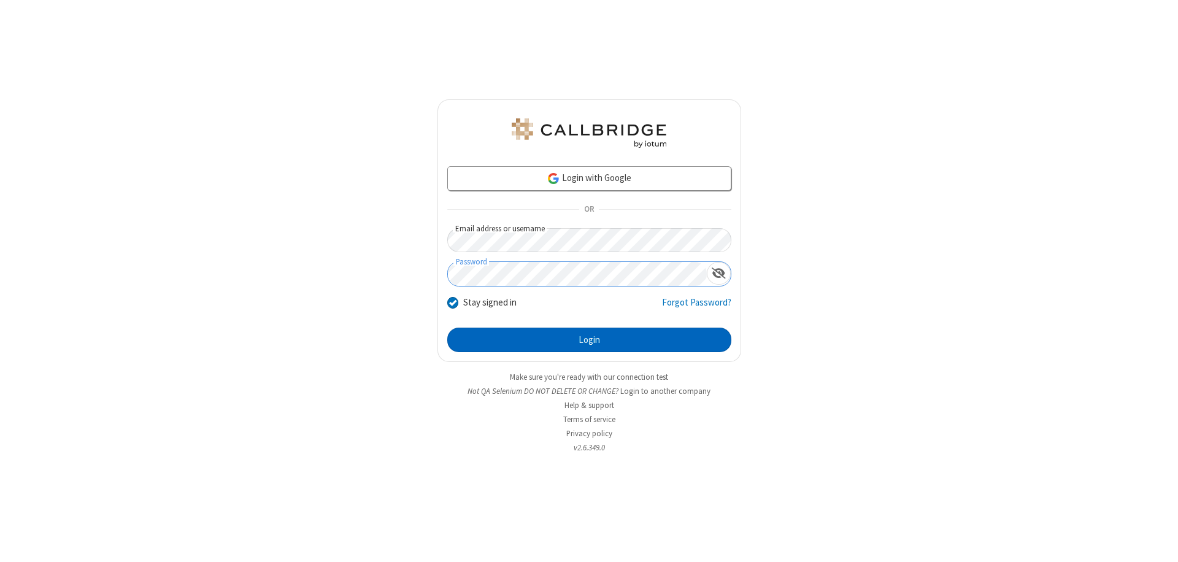
click at [589, 340] on button "Login" at bounding box center [589, 340] width 284 height 25
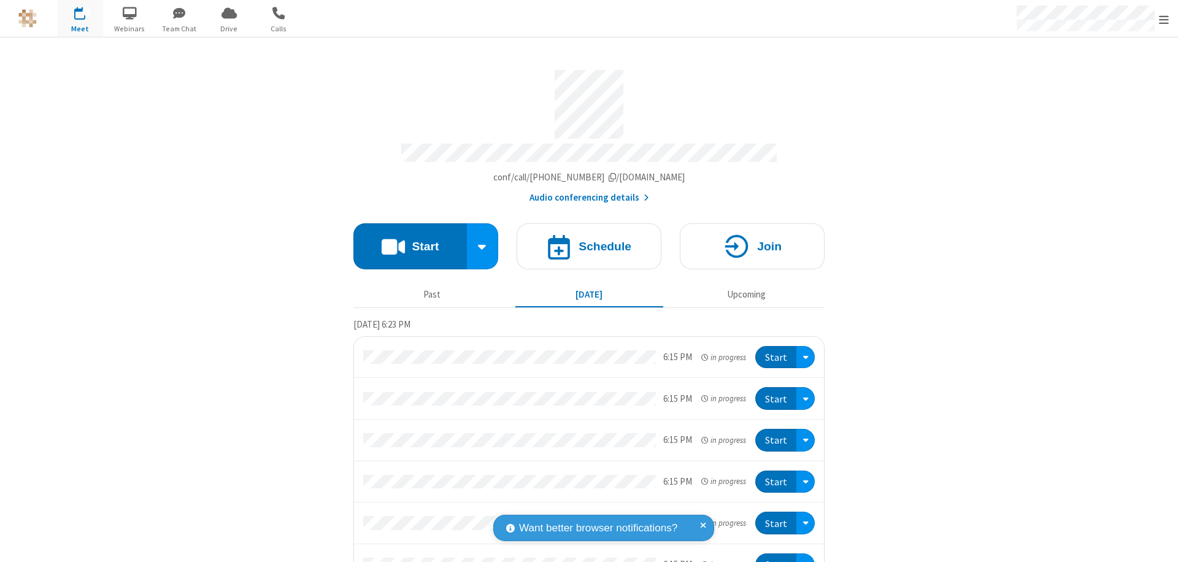
click at [405, 240] on button "Start" at bounding box center [410, 246] width 114 height 46
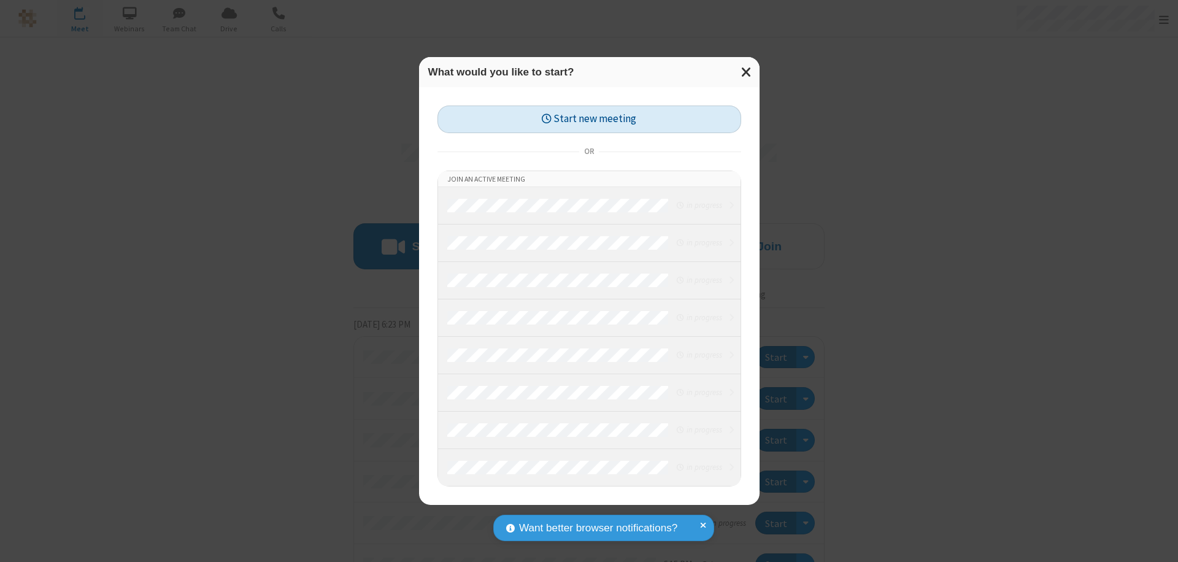
click at [589, 119] on button "Start new meeting" at bounding box center [589, 120] width 304 height 28
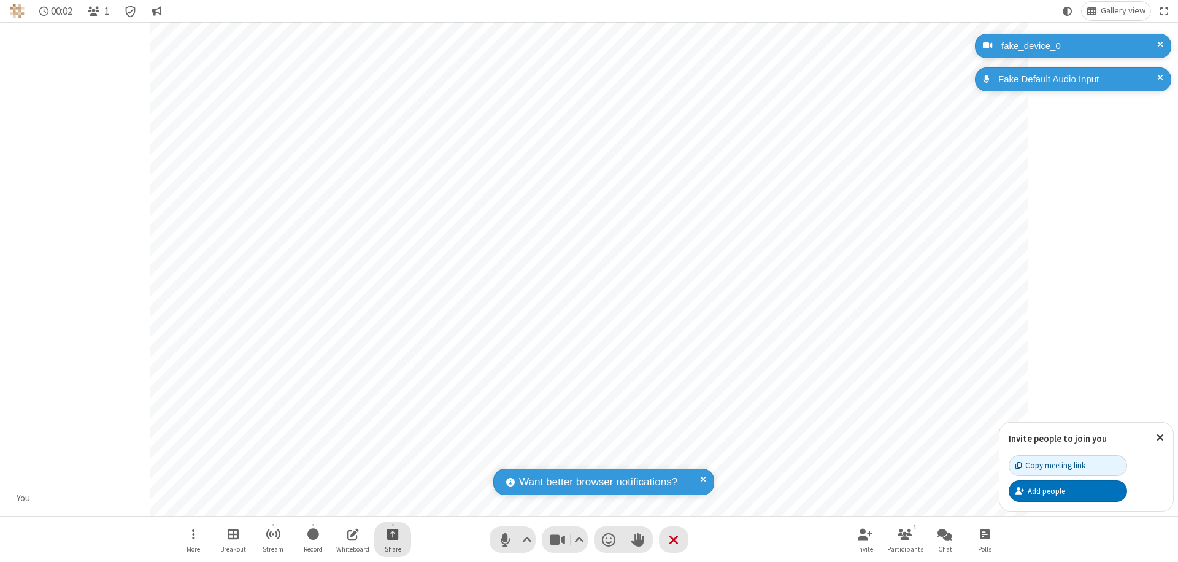
click at [393, 534] on span "Start sharing" at bounding box center [393, 533] width 12 height 15
click at [343, 504] on span "Share my screen" at bounding box center [343, 505] width 14 height 10
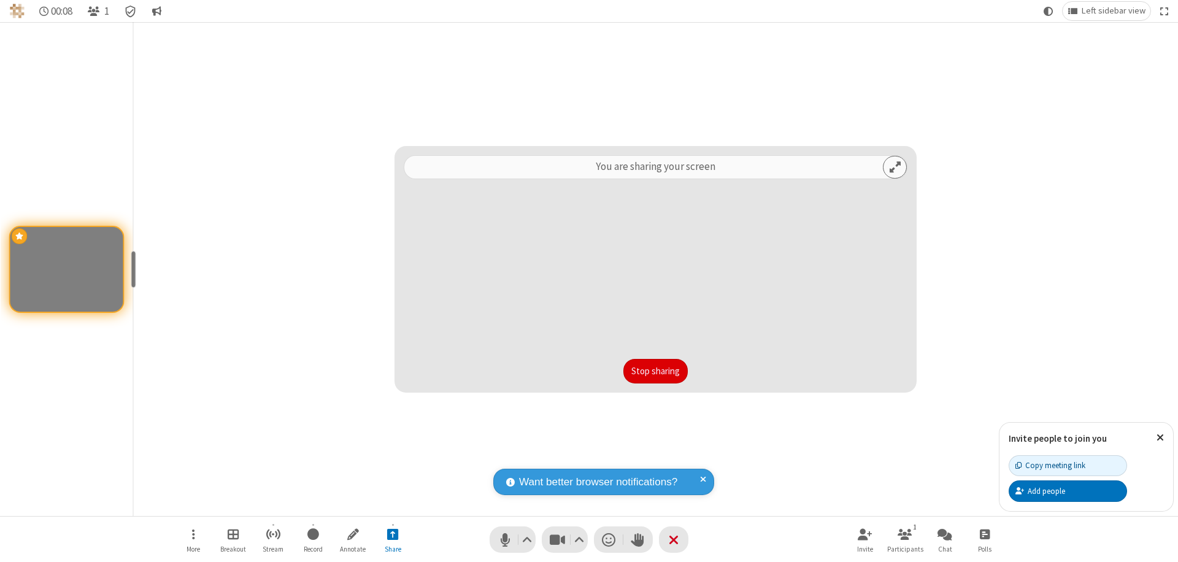
click at [655, 371] on button "Stop sharing" at bounding box center [655, 371] width 64 height 25
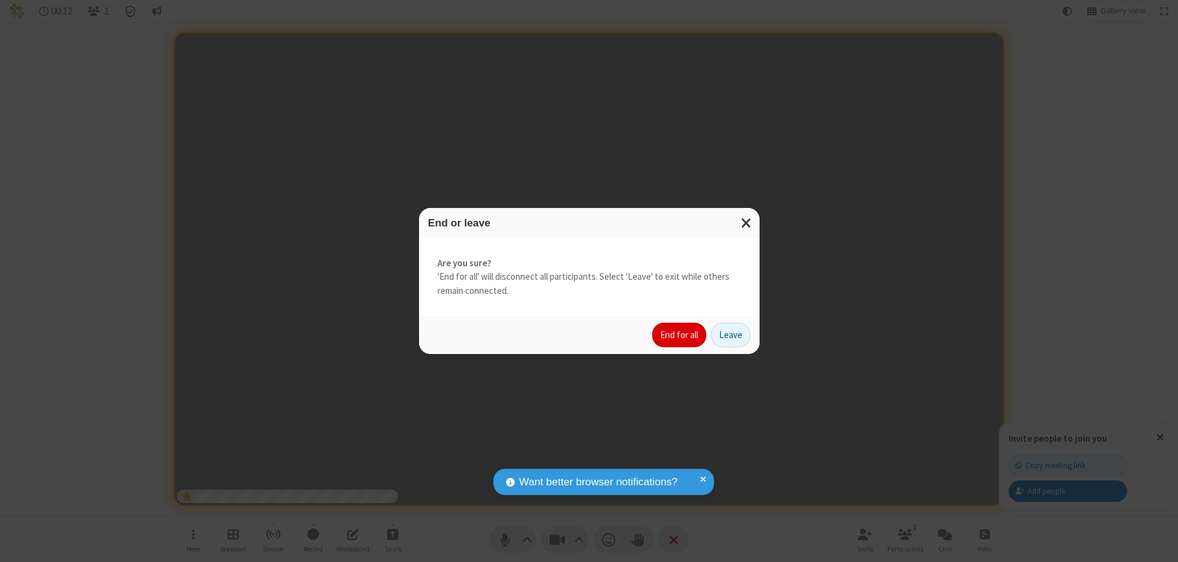
click at [680, 335] on button "End for all" at bounding box center [679, 335] width 54 height 25
